Goal: Task Accomplishment & Management: Manage account settings

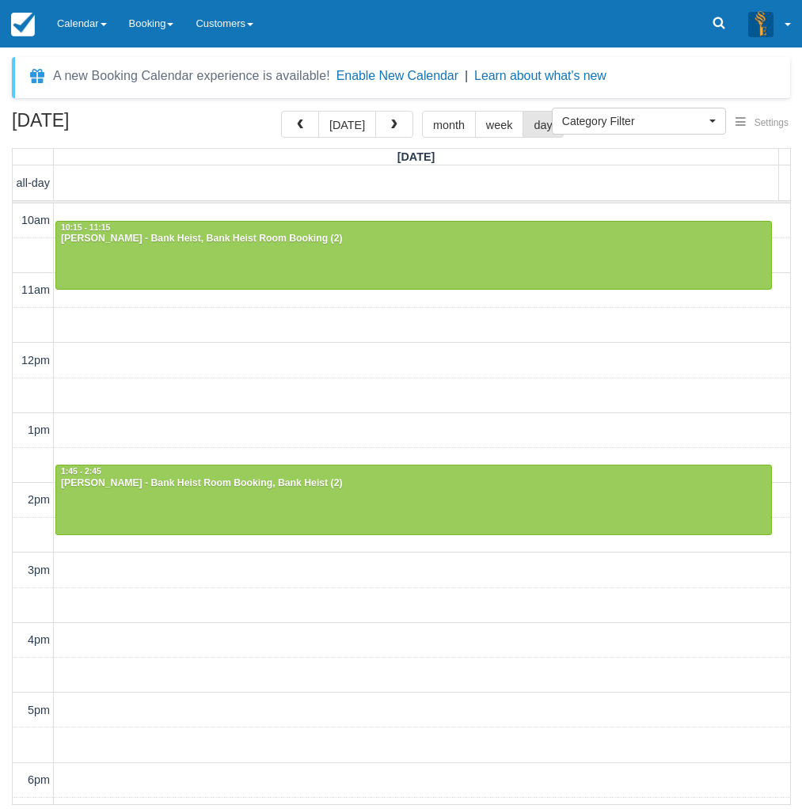
select select
click at [81, 17] on link "Calendar" at bounding box center [82, 24] width 72 height 48
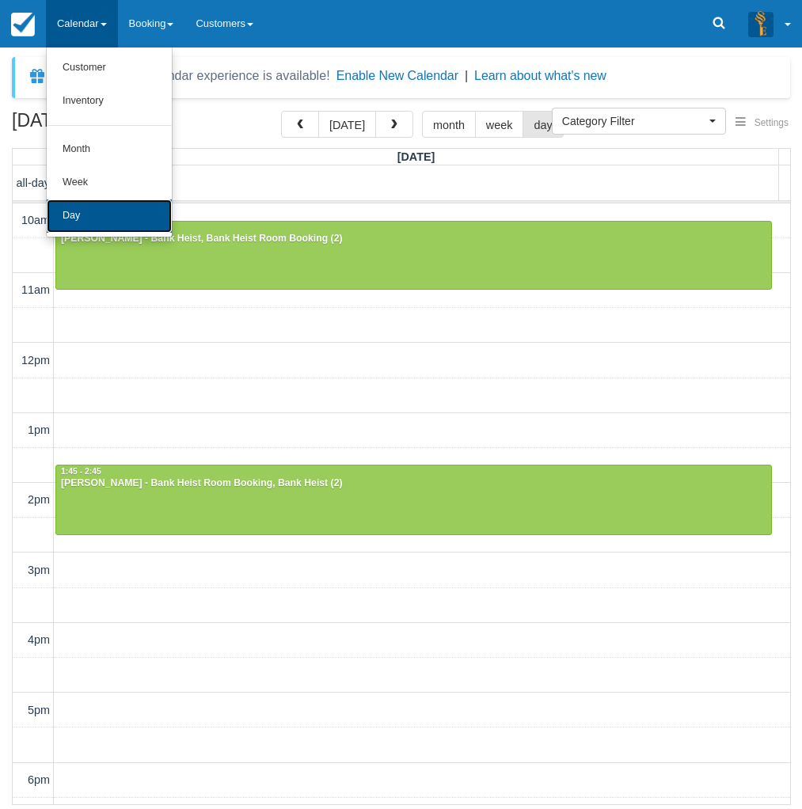
click at [101, 223] on link "Day" at bounding box center [109, 216] width 125 height 33
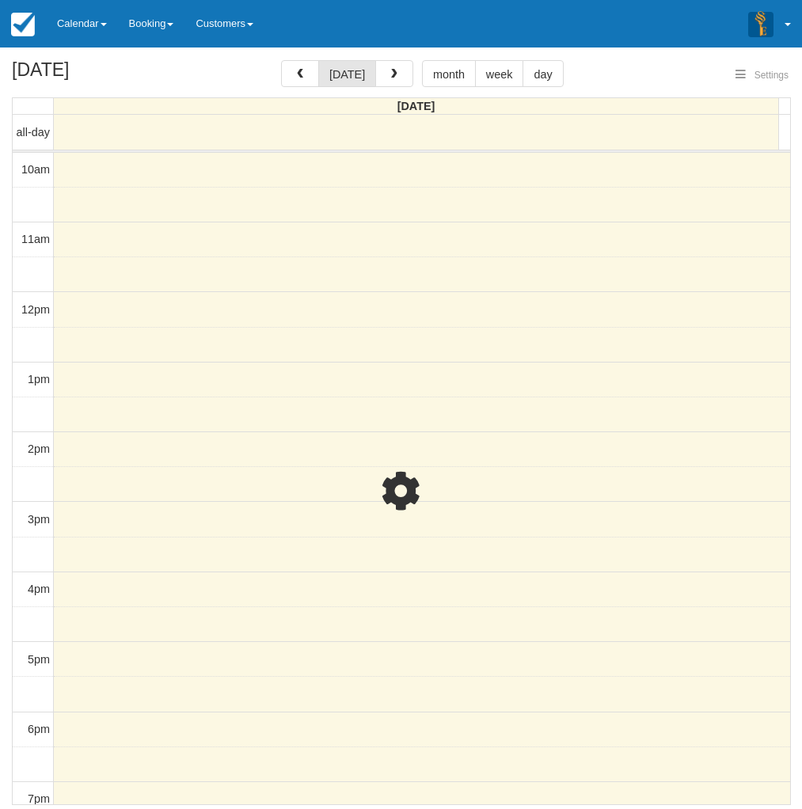
select select
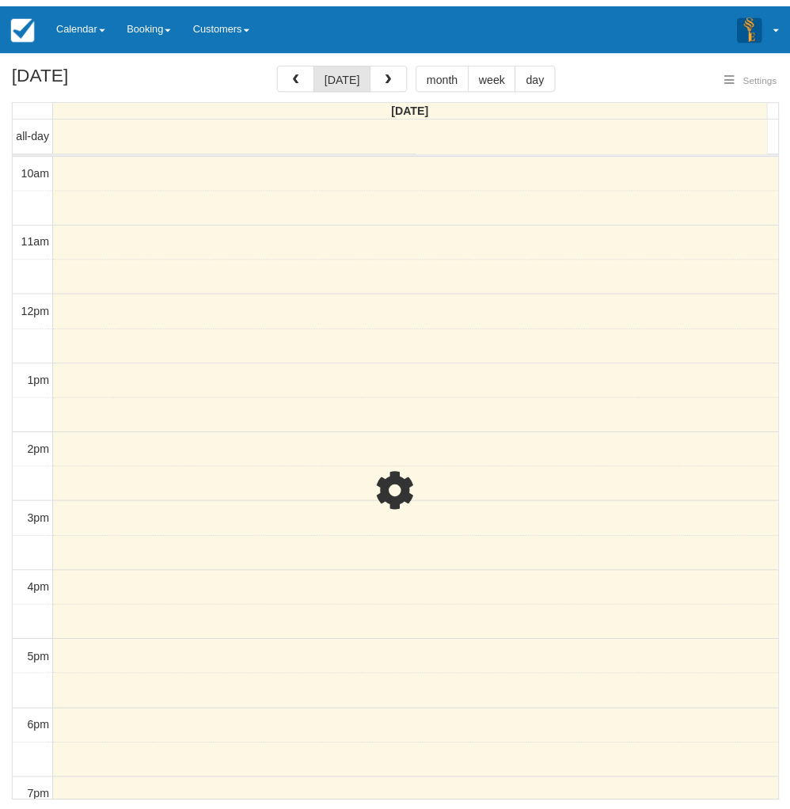
scroll to position [211, 0]
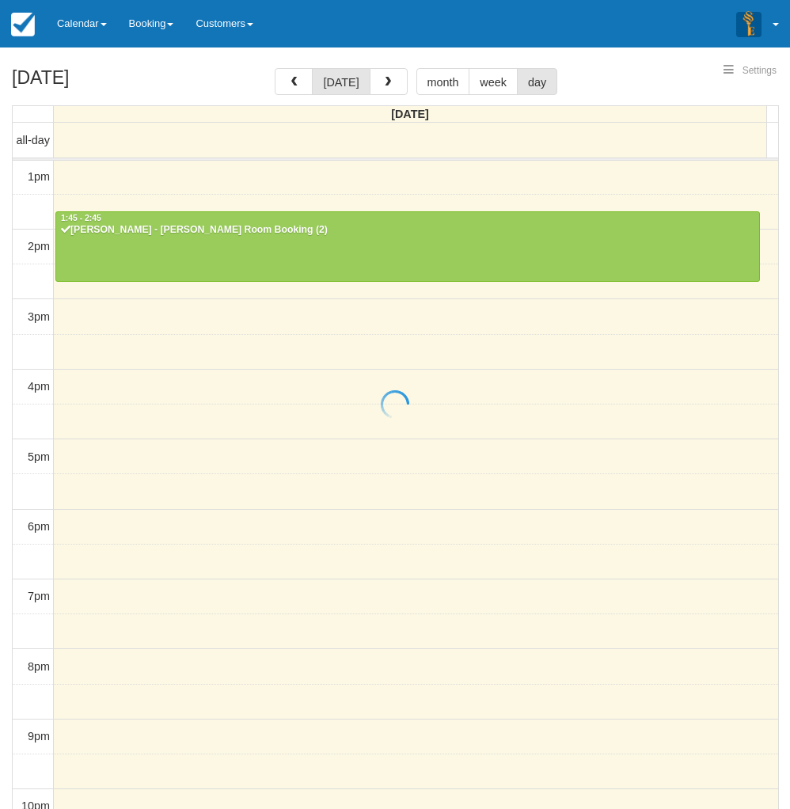
select select
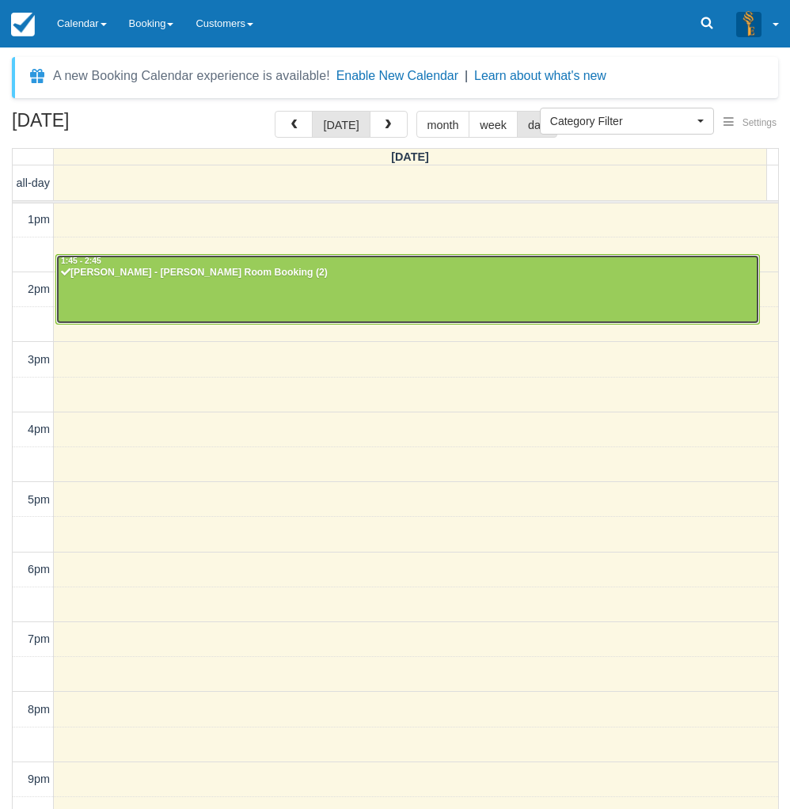
click at [221, 291] on div at bounding box center [407, 289] width 703 height 68
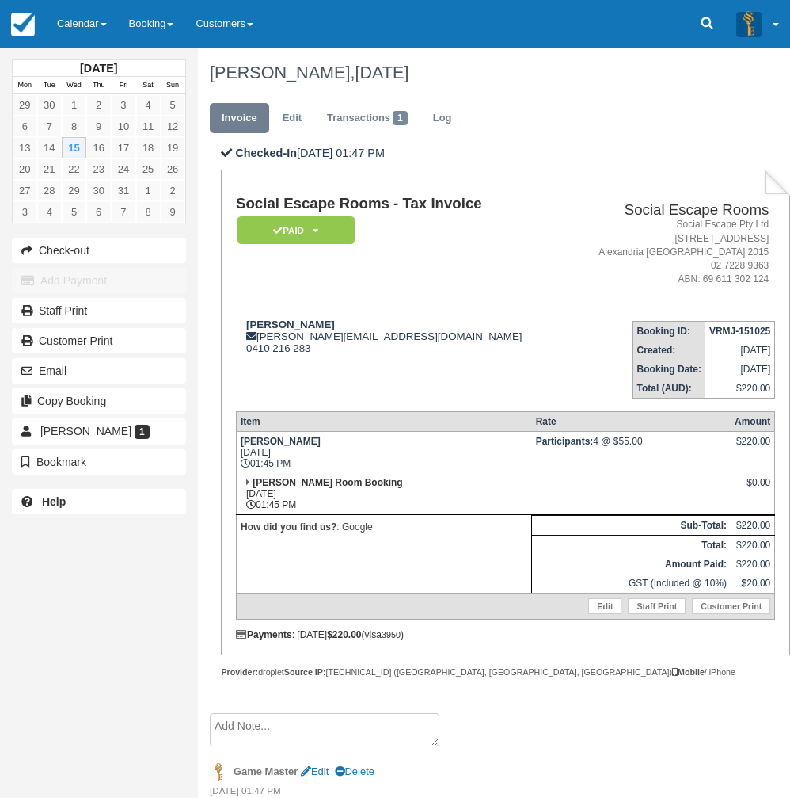
click at [39, 665] on div "October 2025 Mon Tue Wed Thu Fri Sat Sun 29 30 1 2 3 4 5 6 7 8 9 10 11 12 13 14…" at bounding box center [99, 399] width 198 height 798
click at [17, 713] on div "October 2025 Mon Tue Wed Thu Fri Sat Sun 29 30 1 2 3 4 5 6 7 8 9 10 11 12 13 14…" at bounding box center [99, 399] width 198 height 798
click at [277, 341] on div "Nicola nicola.futeran@gmail.com 0410 216 283" at bounding box center [400, 336] width 329 height 36
drag, startPoint x: 277, startPoint y: 341, endPoint x: 296, endPoint y: 335, distance: 19.8
click at [296, 335] on div "Nicola nicola.futeran@gmail.com 0410 216 283" at bounding box center [400, 336] width 329 height 36
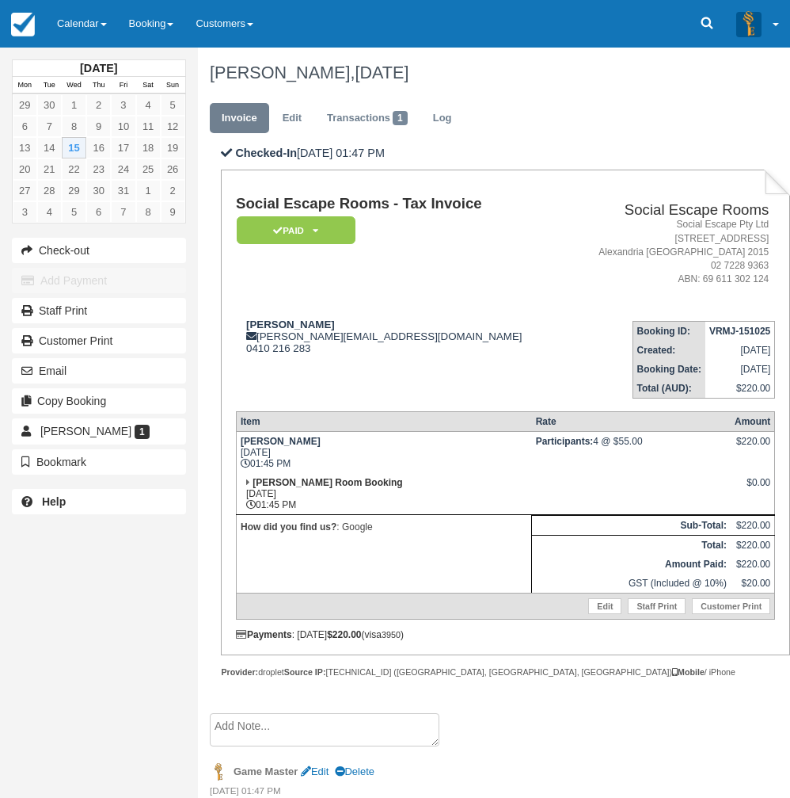
click at [434, 361] on td "Nicola nicola.futeran@gmail.com 0410 216 283" at bounding box center [400, 353] width 329 height 90
